Goal: Find contact information

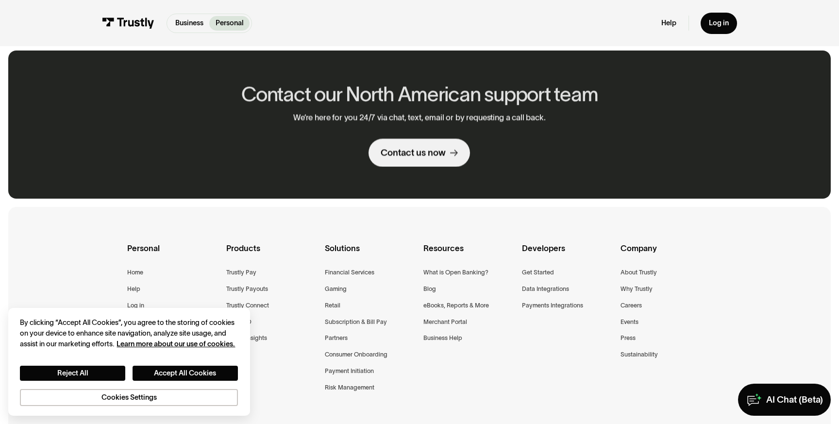
scroll to position [646, 0]
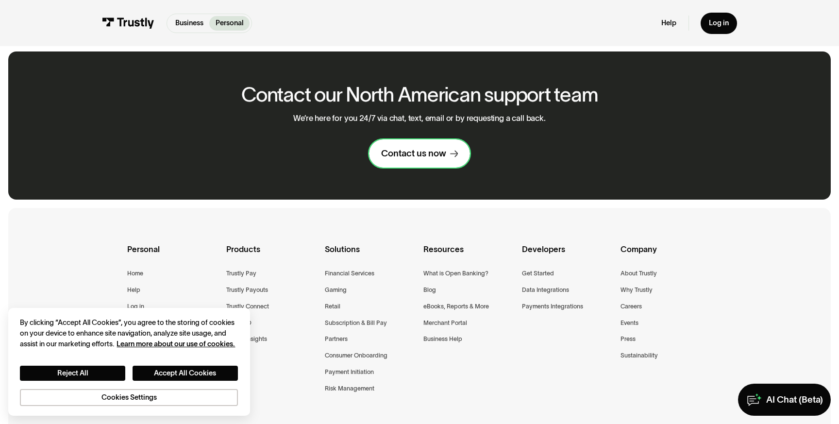
click at [412, 158] on div "Contact us now" at bounding box center [413, 154] width 65 height 12
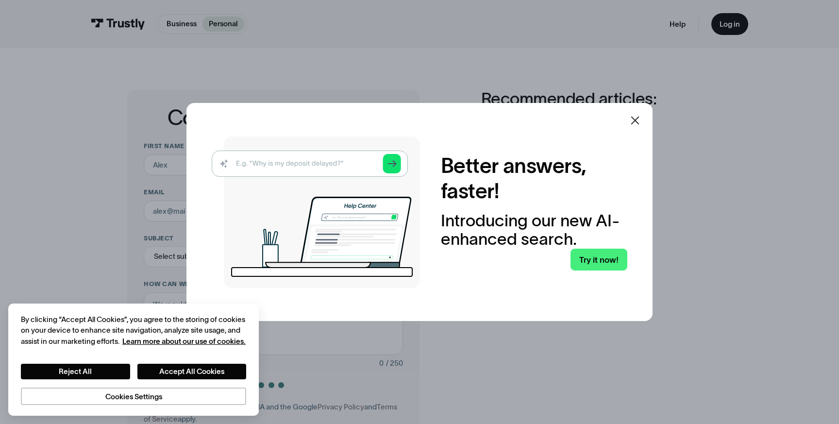
click at [630, 122] on icon at bounding box center [635, 121] width 12 height 12
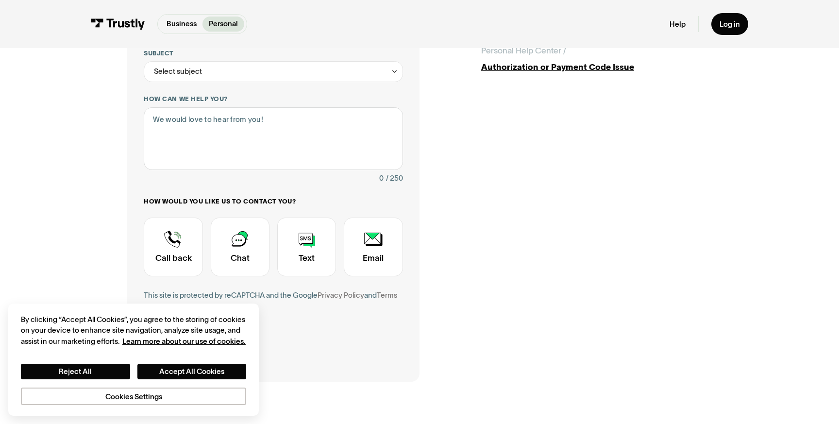
scroll to position [212, 0]
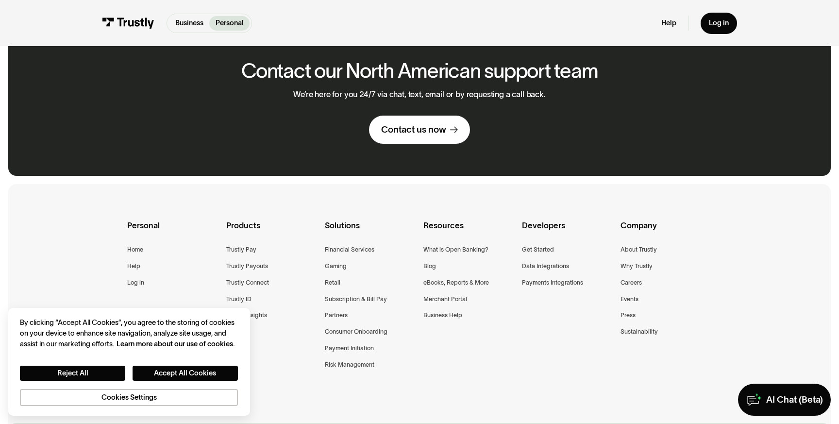
scroll to position [646, 0]
